Goal: Find specific page/section: Find specific page/section

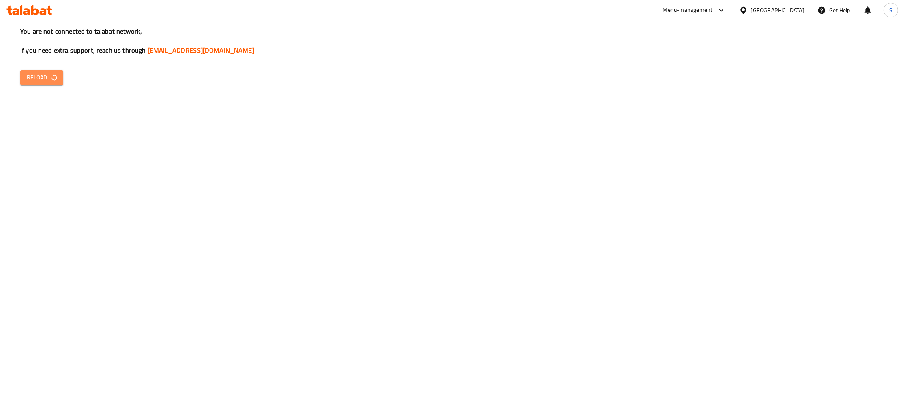
click at [47, 76] on span "Reload" at bounding box center [42, 78] width 30 height 10
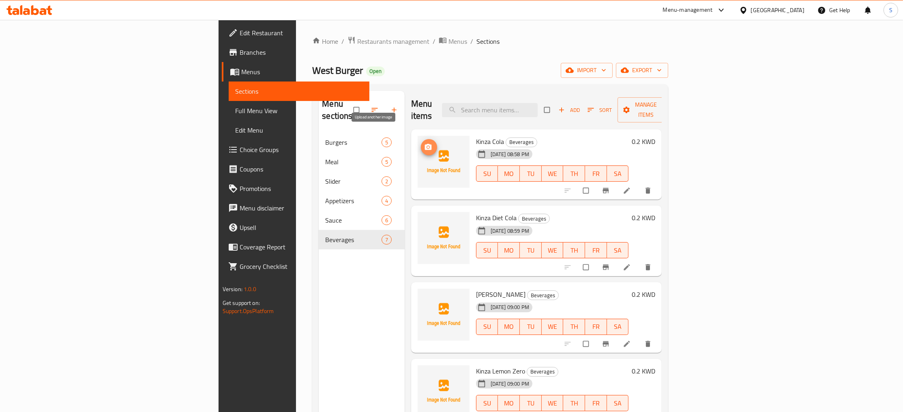
click at [427, 146] on circle "upload picture" at bounding box center [428, 147] width 2 height 2
click at [425, 220] on icon "upload picture" at bounding box center [428, 223] width 7 height 6
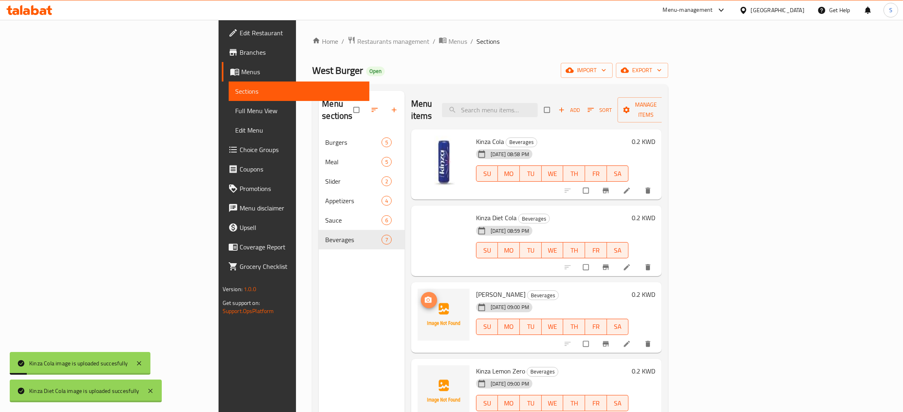
click at [425, 297] on icon "upload picture" at bounding box center [428, 300] width 7 height 6
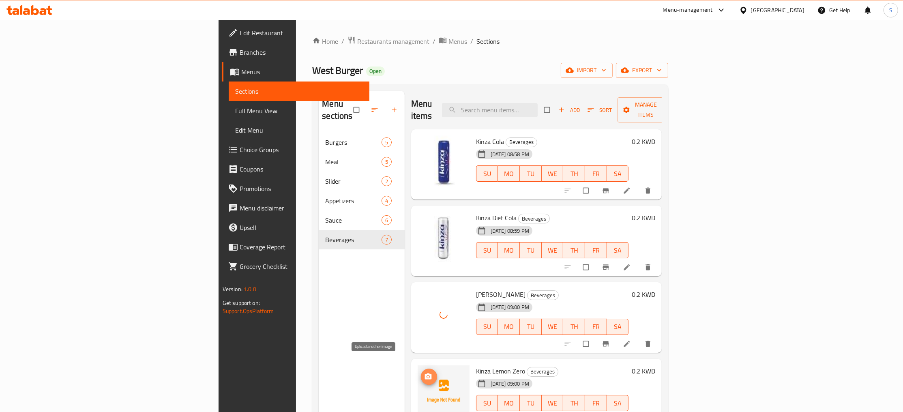
click at [425, 373] on icon "upload picture" at bounding box center [428, 376] width 7 height 6
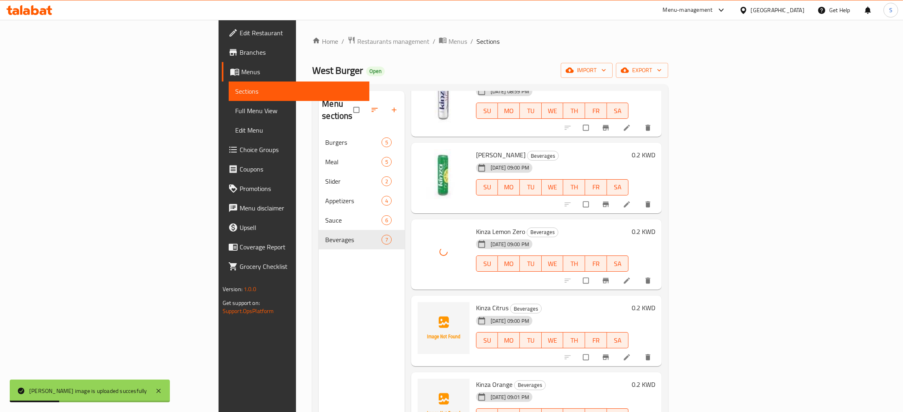
scroll to position [144, 0]
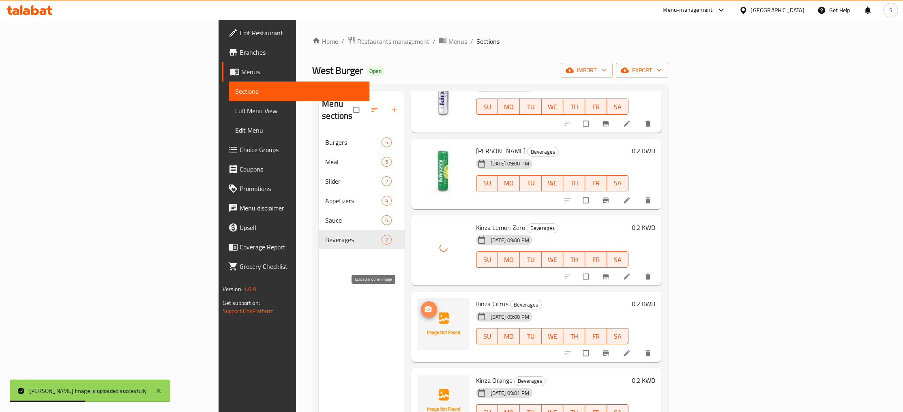
click at [421, 305] on span "upload picture" at bounding box center [429, 309] width 16 height 8
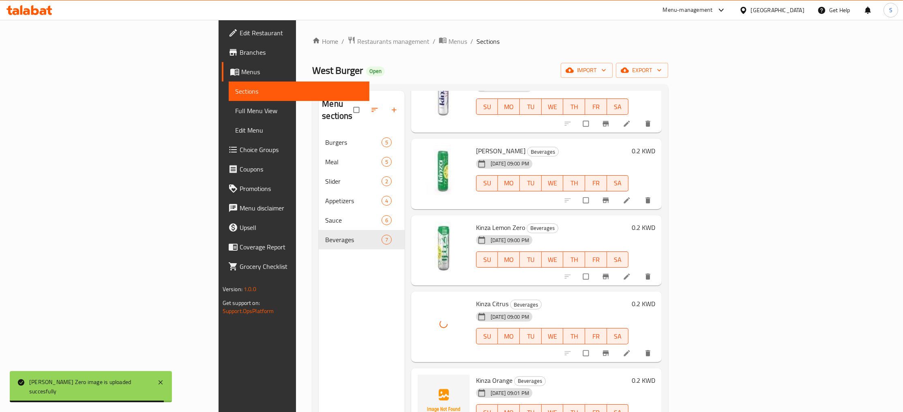
scroll to position [114, 0]
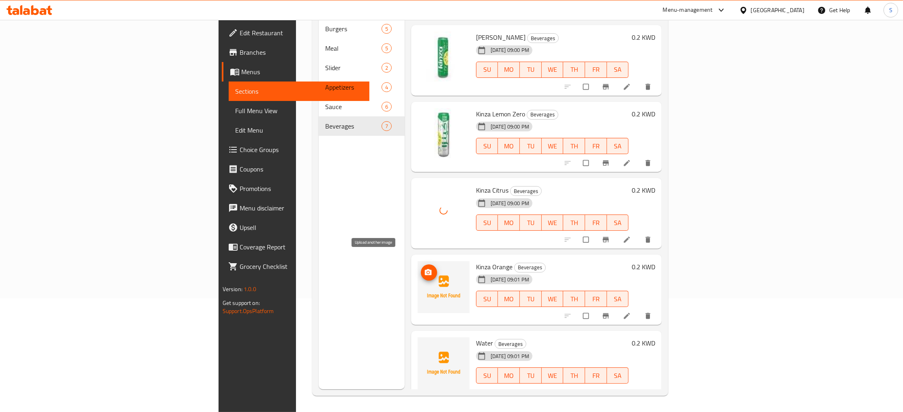
click at [425, 269] on icon "upload picture" at bounding box center [428, 272] width 7 height 6
click at [578, 242] on div "Menu items Add Sort Manage items Kinza Cola Beverages 24-07-2025 08:58 PM SU MO…" at bounding box center [534, 183] width 258 height 412
click at [319, 230] on div "Menu sections Burgers 5 Meal 5 Slider 2 Appetizers 4 Sauce 6 Beverages 7" at bounding box center [362, 183] width 86 height 412
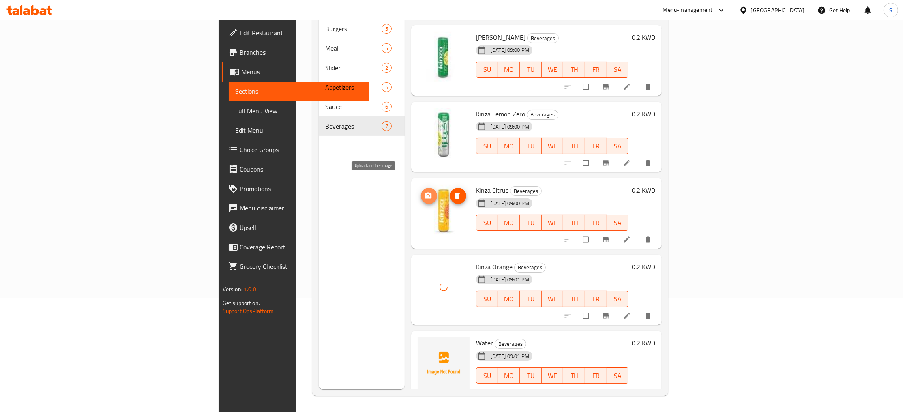
click at [427, 195] on circle "upload picture" at bounding box center [428, 196] width 2 height 2
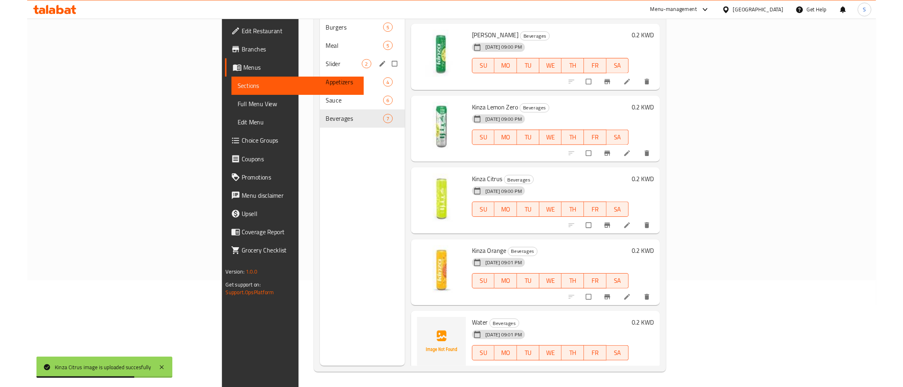
scroll to position [0, 0]
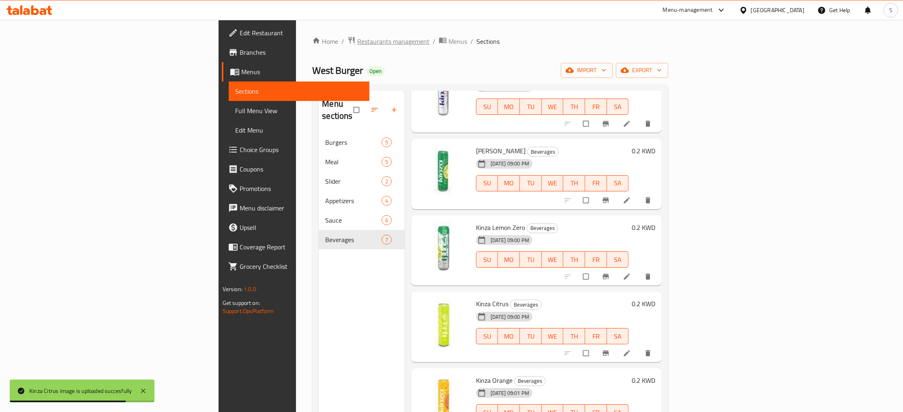
click at [357, 42] on span "Restaurants management" at bounding box center [393, 42] width 72 height 10
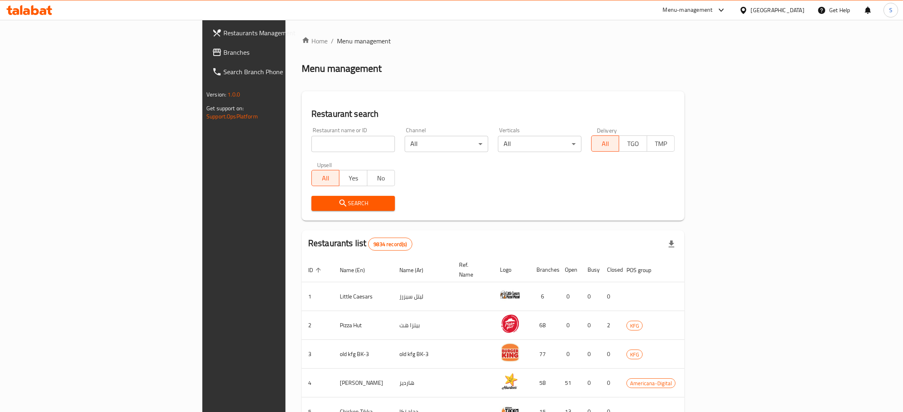
click at [312, 149] on input "search" at bounding box center [354, 144] width 84 height 16
paste input "Maroon - 701289"
drag, startPoint x: 202, startPoint y: 140, endPoint x: 372, endPoint y: 141, distance: 170.4
click at [372, 141] on input "Maroon - 701289" at bounding box center [354, 144] width 84 height 16
type input "Maroo"
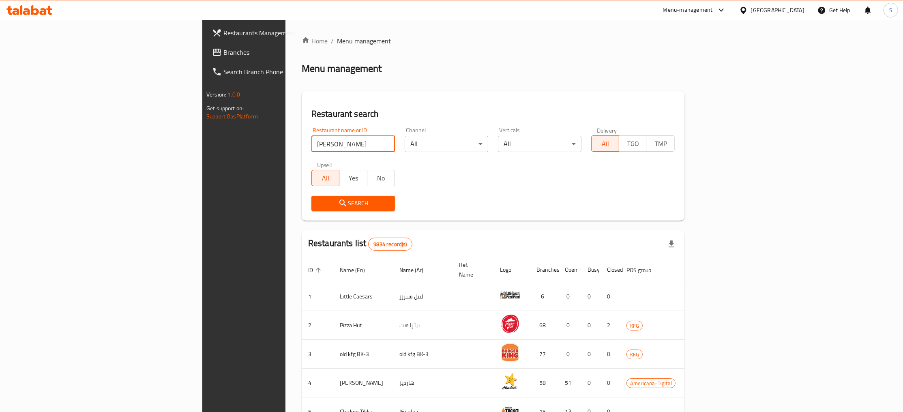
click button "Search" at bounding box center [354, 203] width 84 height 15
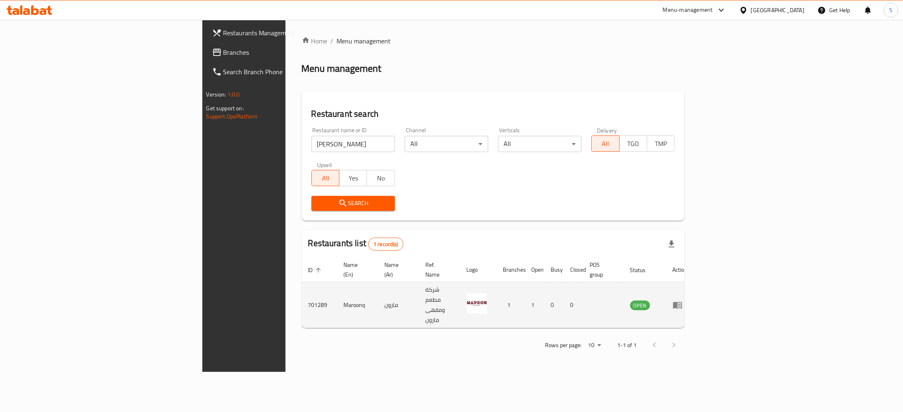
click at [302, 288] on td "701289" at bounding box center [320, 305] width 36 height 46
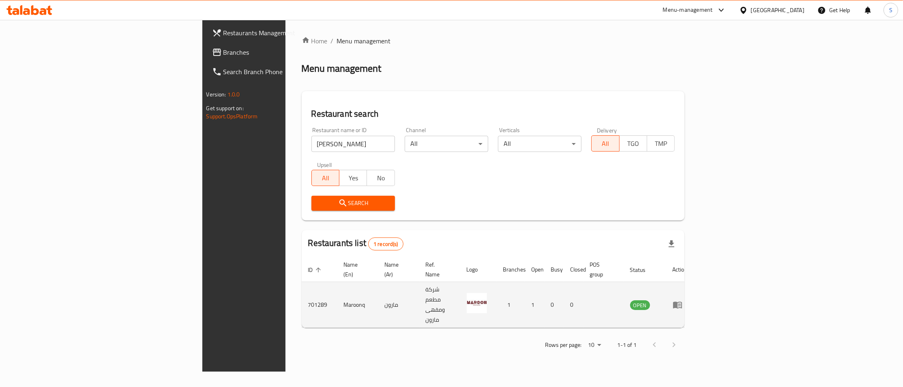
click at [338, 289] on td "Maroonq" at bounding box center [358, 305] width 41 height 46
click at [378, 284] on td "مارون" at bounding box center [398, 305] width 41 height 46
click at [302, 286] on td "701289" at bounding box center [320, 305] width 36 height 46
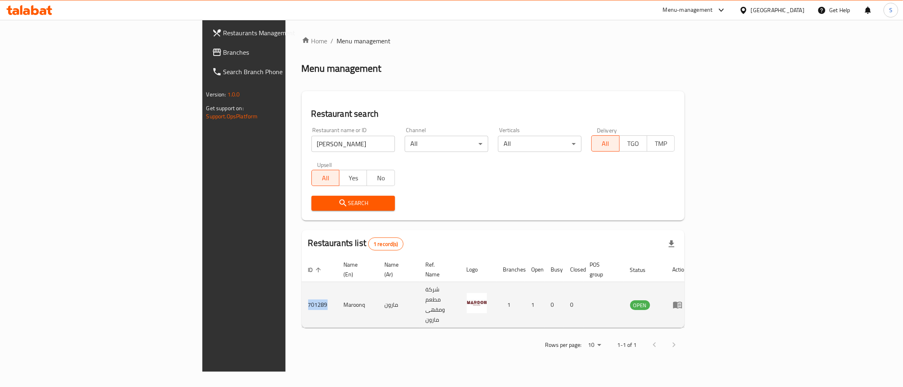
copy td "701289"
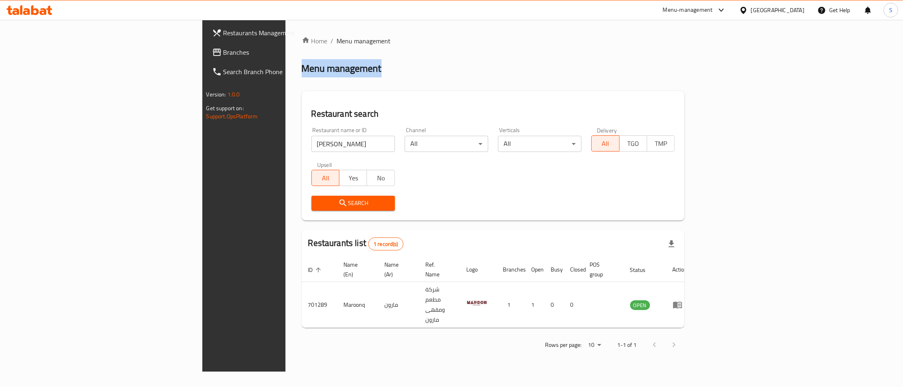
drag, startPoint x: 184, startPoint y: 286, endPoint x: 217, endPoint y: 3, distance: 285.4
click at [302, 258] on div "ID sorted ascending Name (En) Name (Ar) Ref. Name Logo Branches Open Busy Close…" at bounding box center [493, 293] width 383 height 71
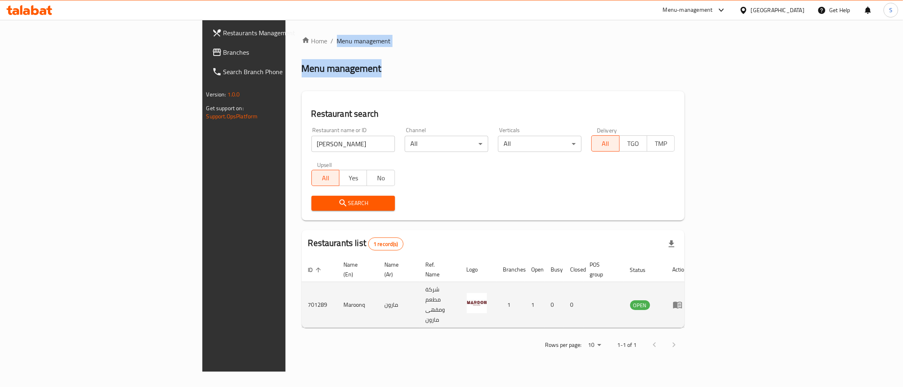
click at [338, 288] on td "Maroonq" at bounding box center [358, 305] width 41 height 46
click at [338, 292] on td "Maroonq" at bounding box center [358, 305] width 41 height 46
click at [338, 287] on td "Maroonq" at bounding box center [358, 305] width 41 height 46
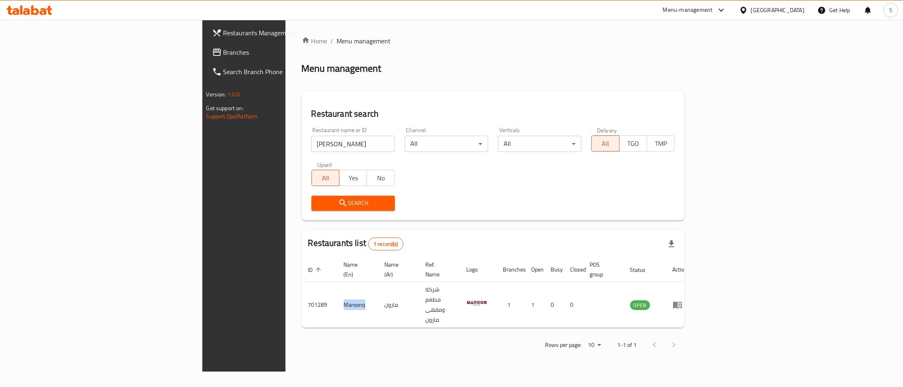
copy td "Maroonq"
